Goal: Navigation & Orientation: Find specific page/section

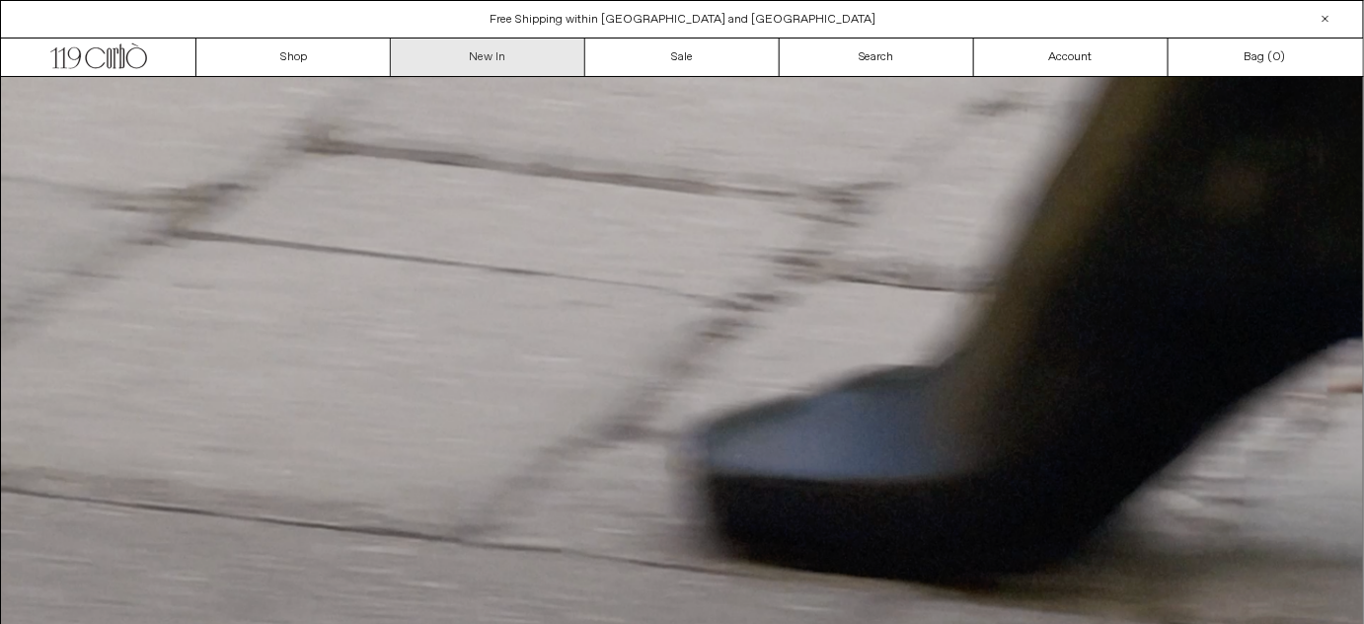
click at [458, 59] on link "New In" at bounding box center [488, 57] width 194 height 38
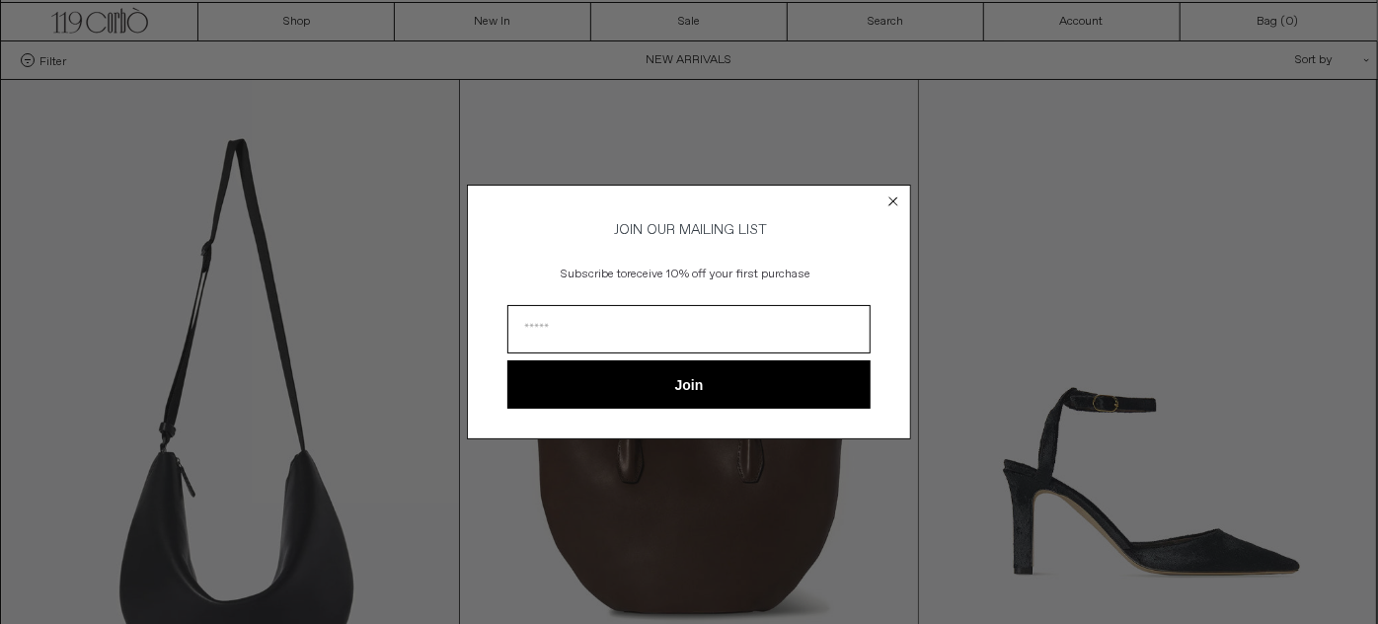
click at [889, 201] on circle "Close dialog" at bounding box center [893, 200] width 19 height 19
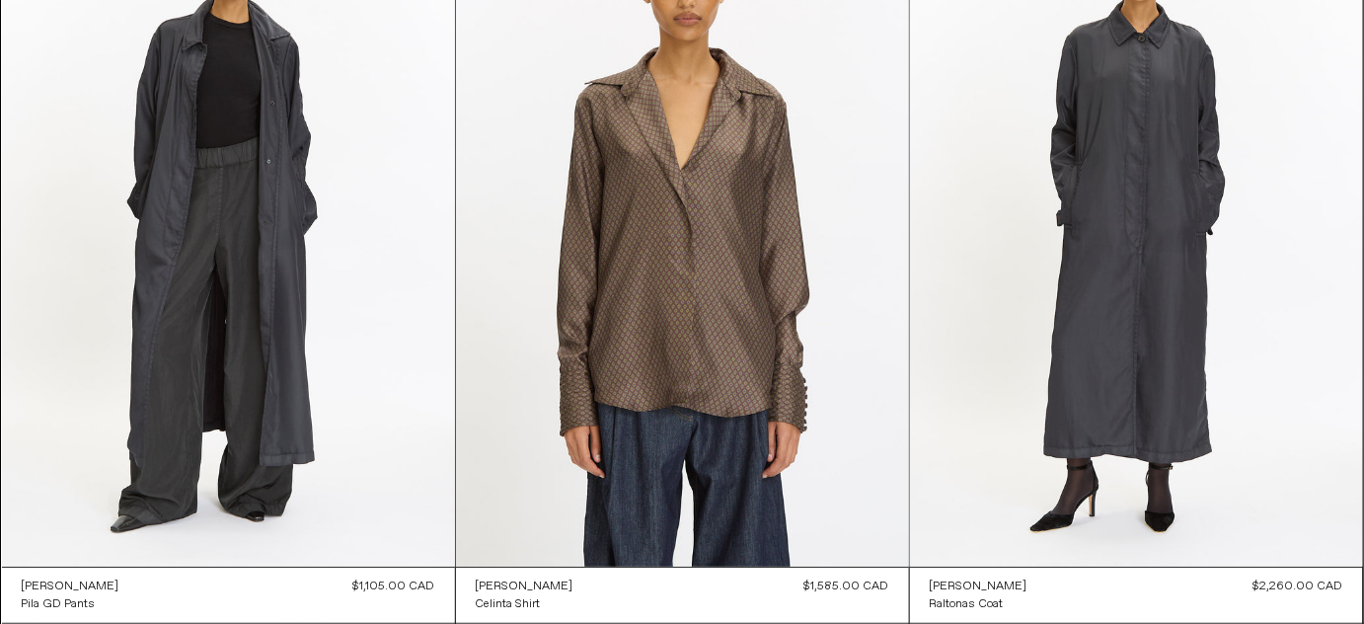
scroll to position [2440, 0]
